Goal: Task Accomplishment & Management: Use online tool/utility

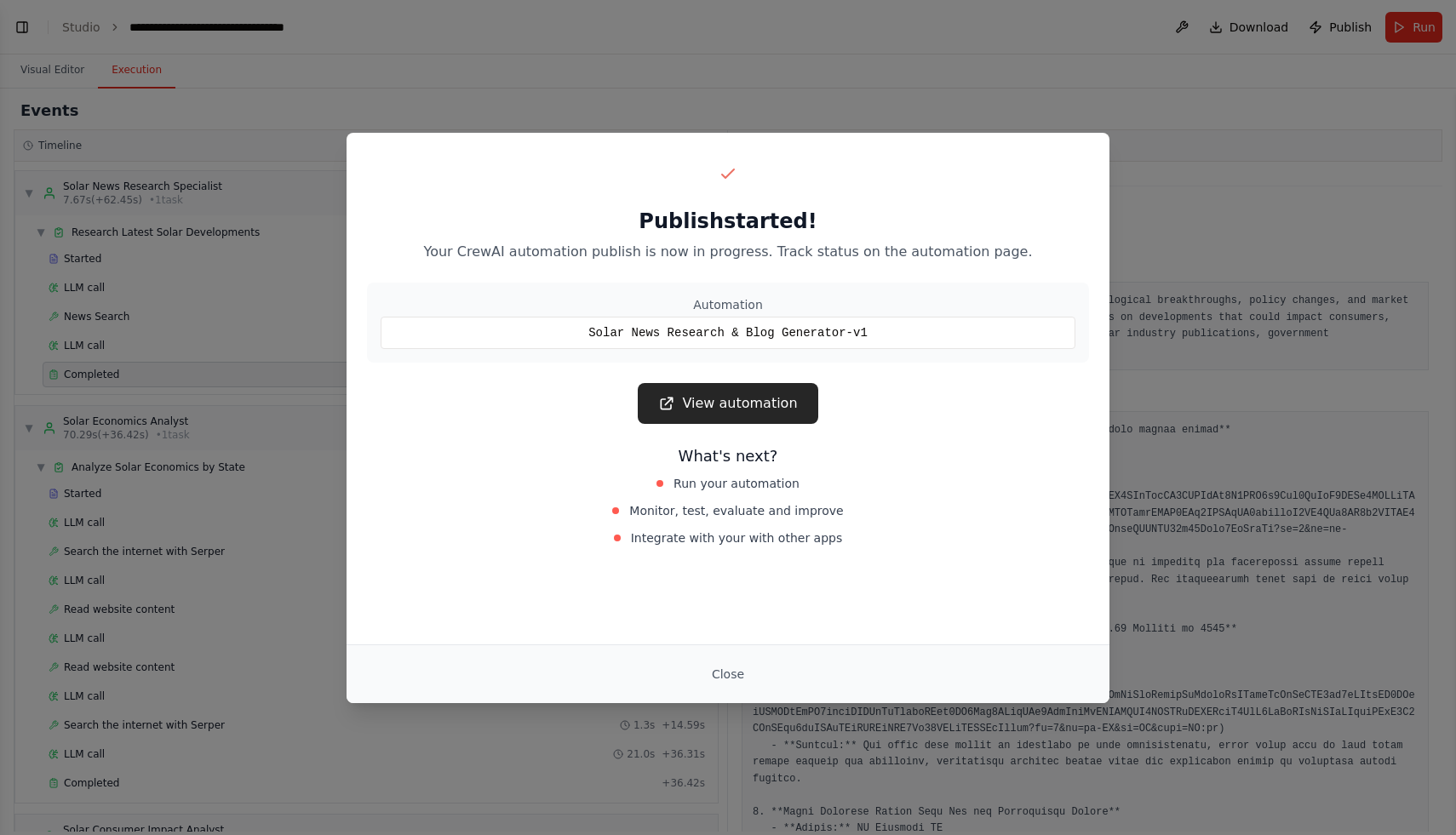
scroll to position [72, 0]
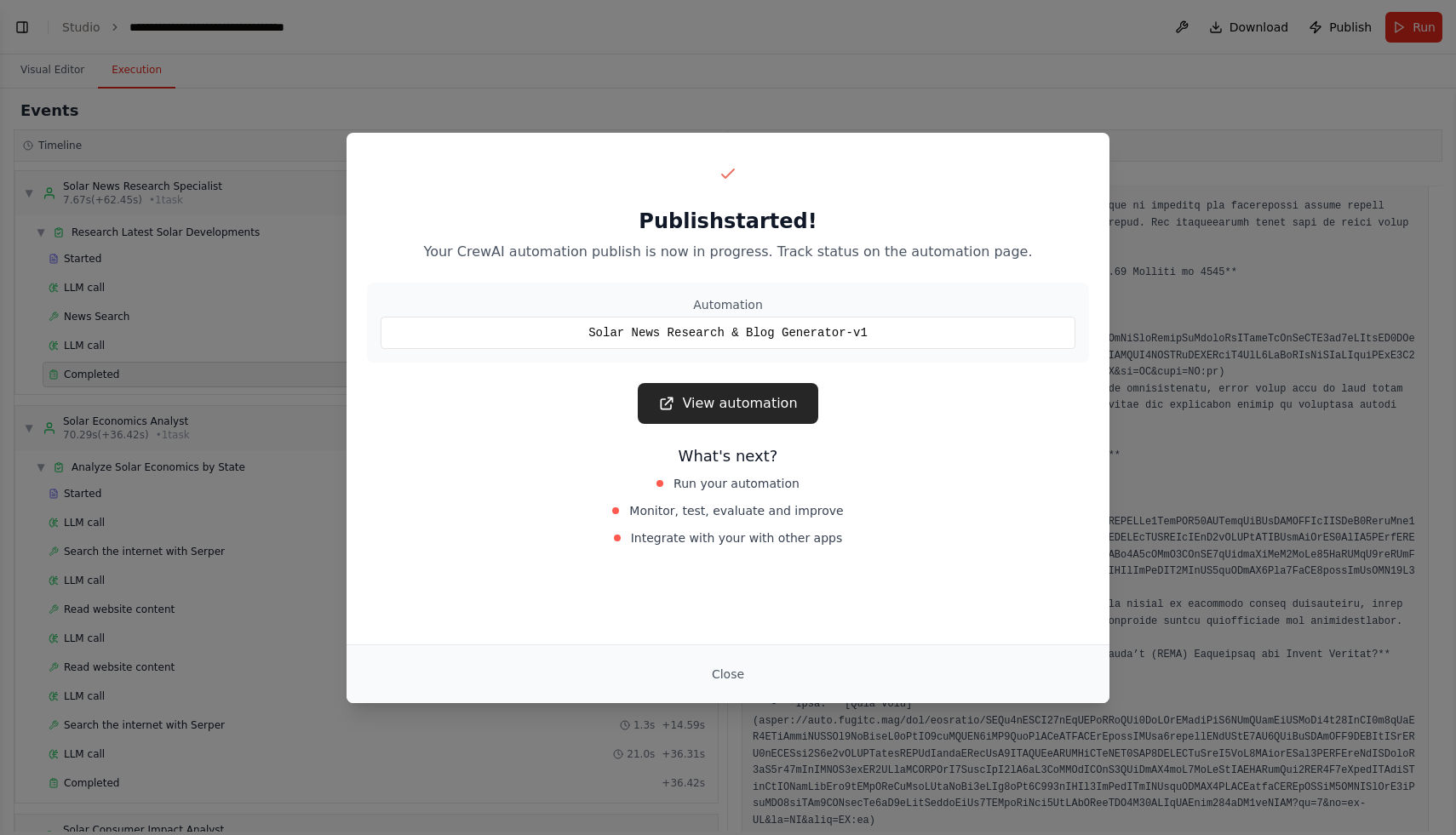
click at [748, 414] on link "View automation" at bounding box center [727, 403] width 180 height 41
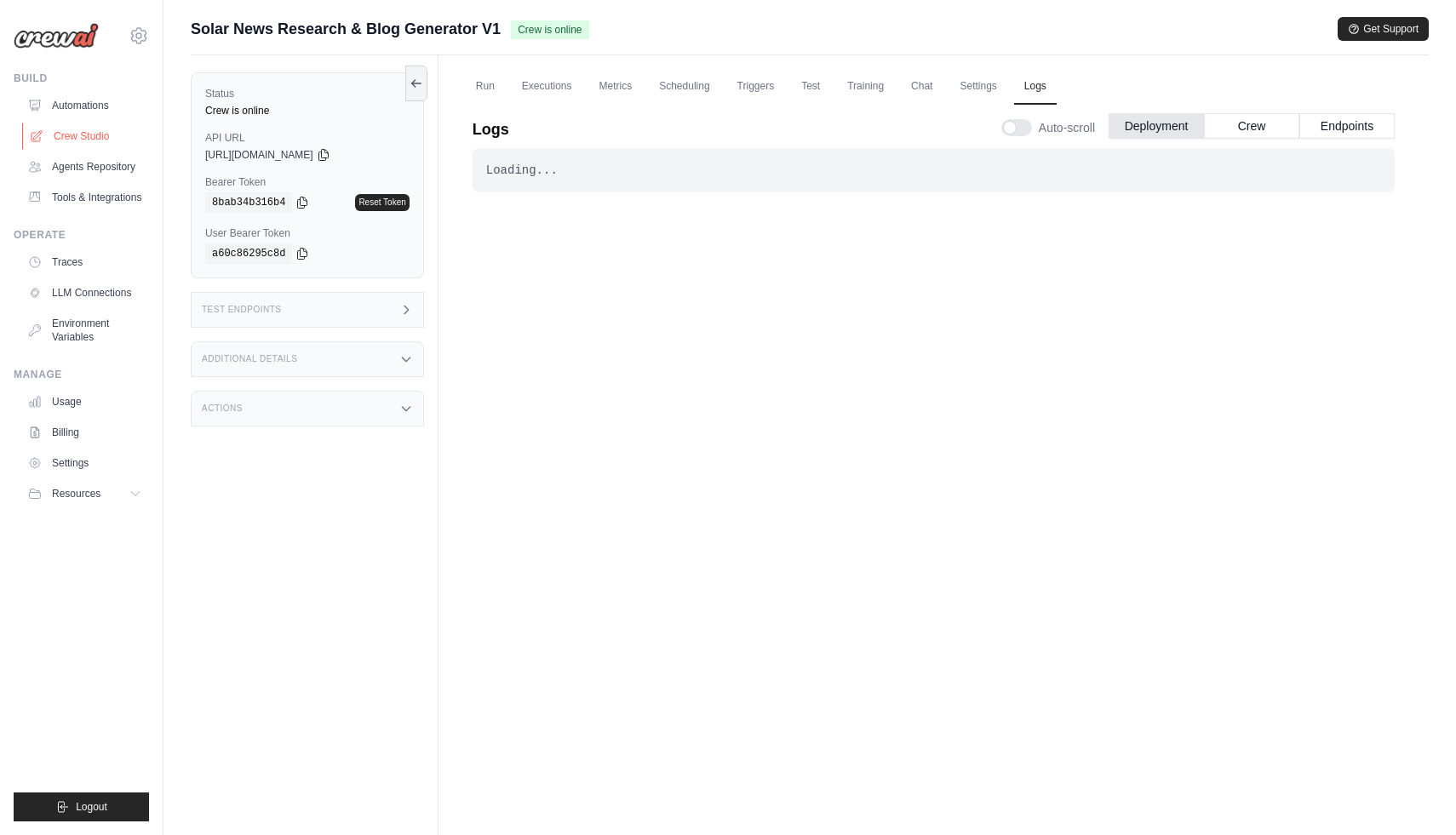
click at [92, 134] on link "Crew Studio" at bounding box center [86, 136] width 129 height 28
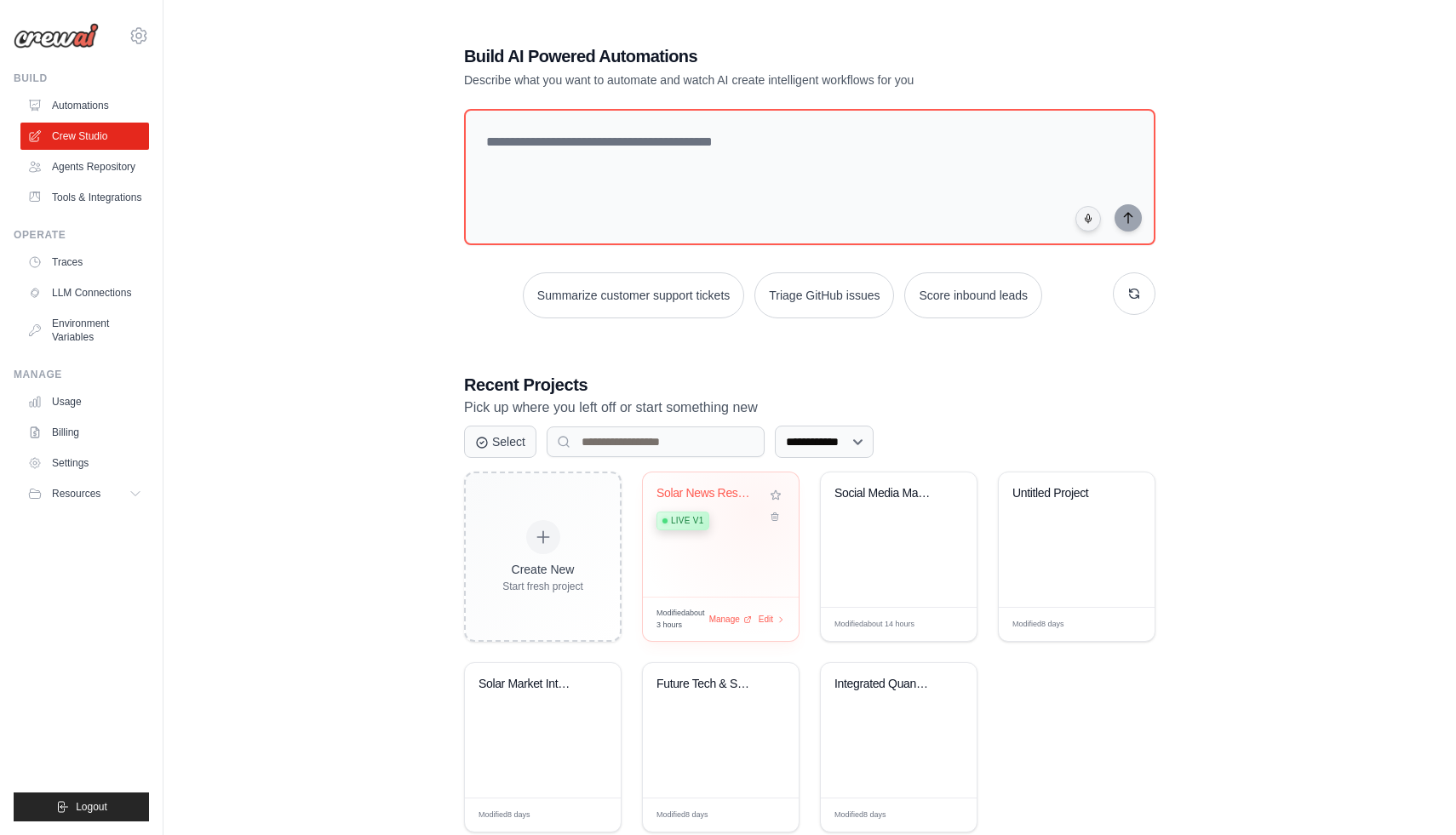
click at [755, 510] on div "Live v1" at bounding box center [707, 520] width 103 height 23
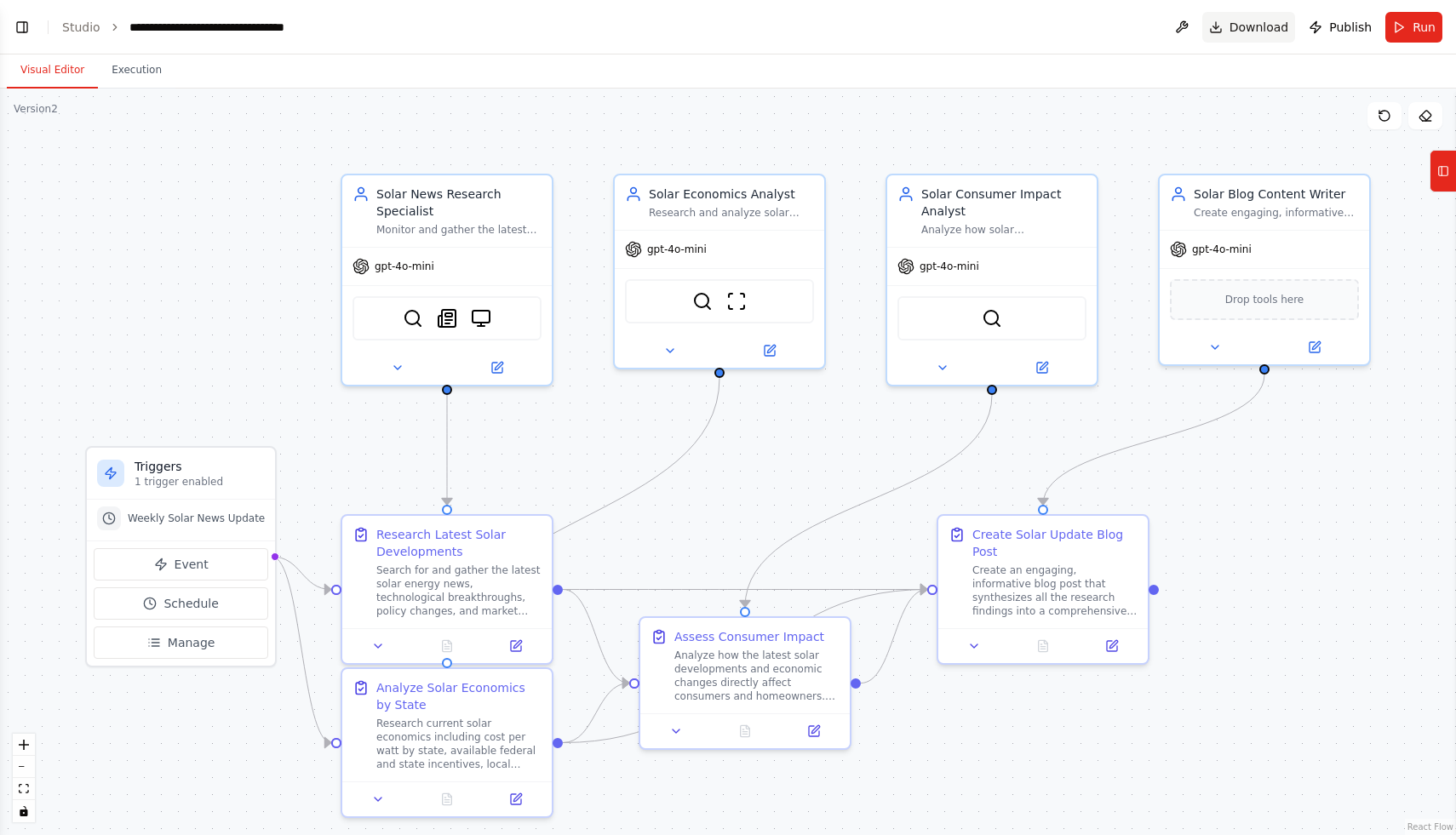
click at [1264, 30] on span "Download" at bounding box center [1259, 28] width 60 height 17
